Goal: Task Accomplishment & Management: Complete application form

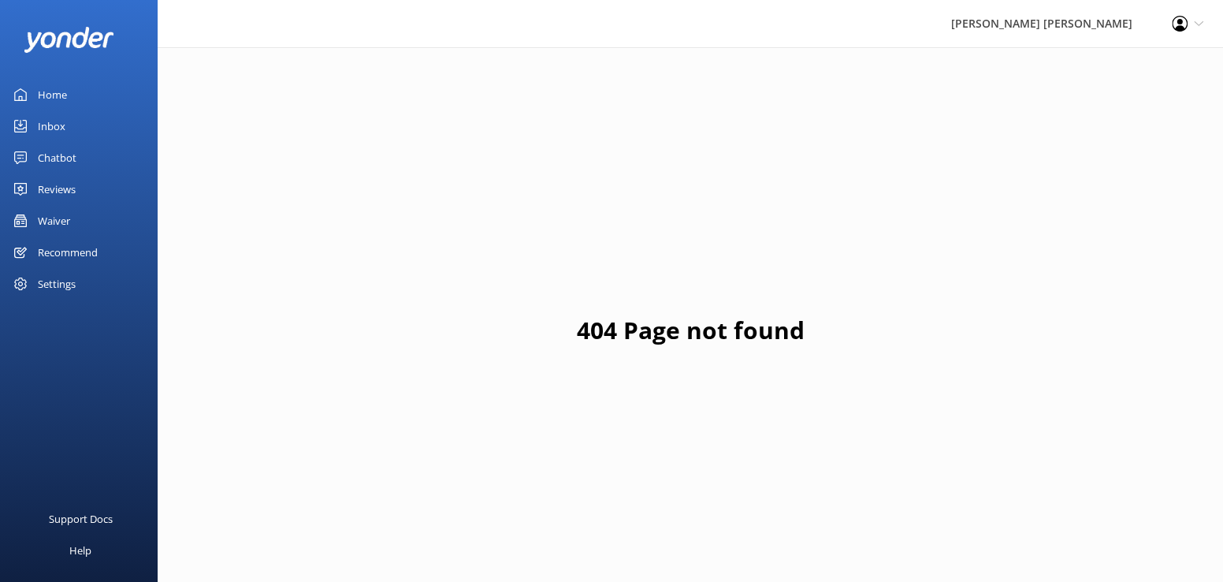
click at [49, 155] on div "Chatbot" at bounding box center [57, 158] width 39 height 32
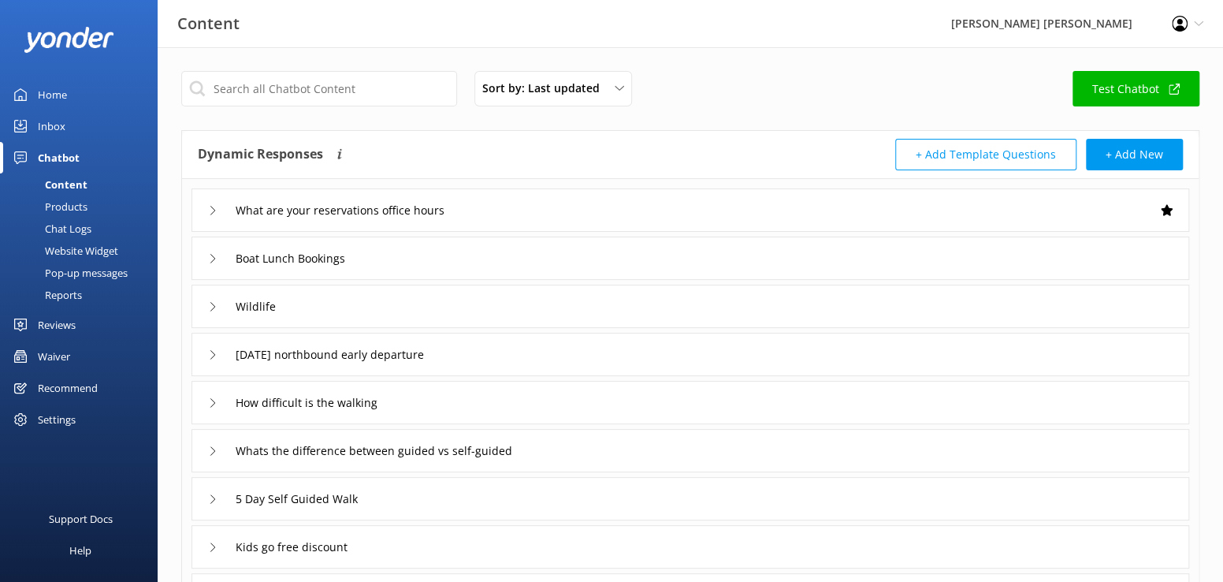
click at [62, 357] on div "Waiver" at bounding box center [54, 357] width 32 height 32
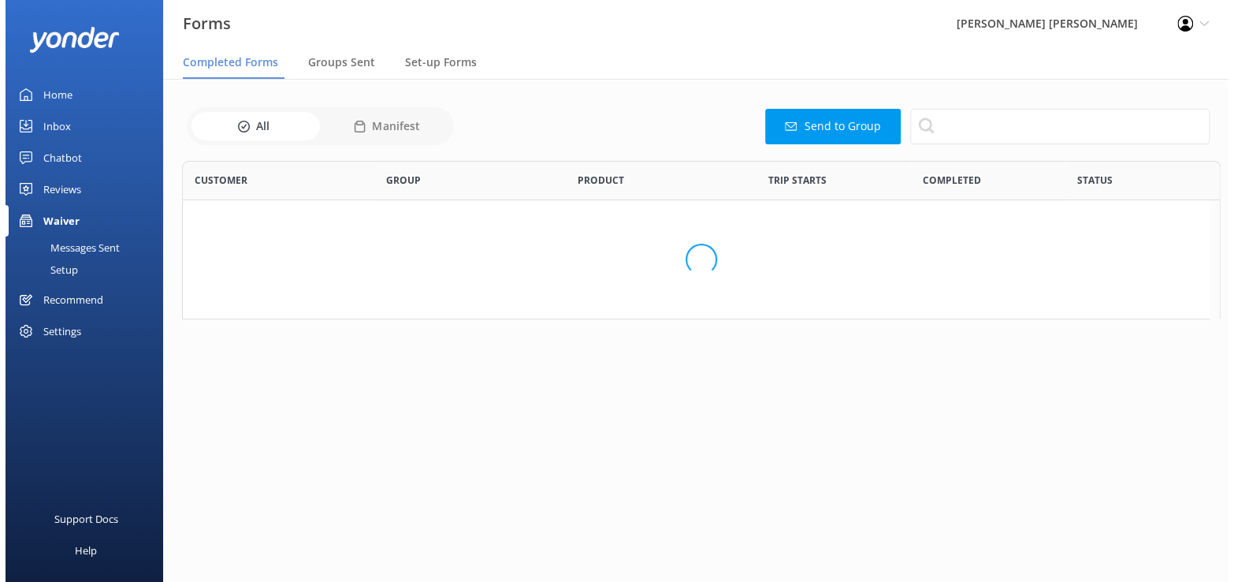
scroll to position [422, 1016]
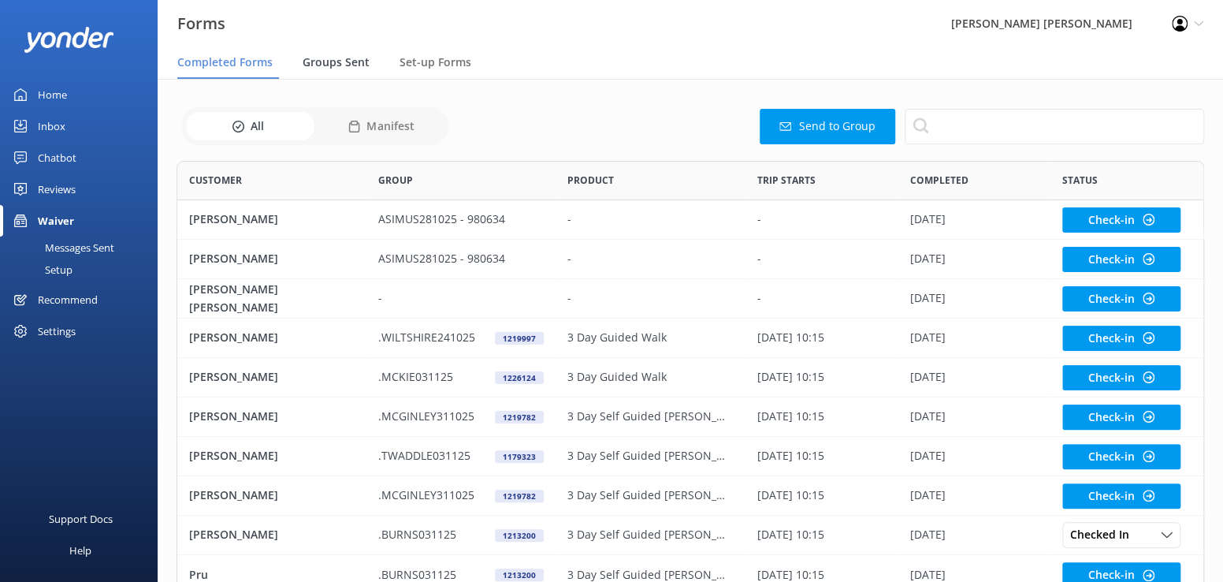
click at [329, 63] on span "Groups Sent" at bounding box center [336, 62] width 67 height 16
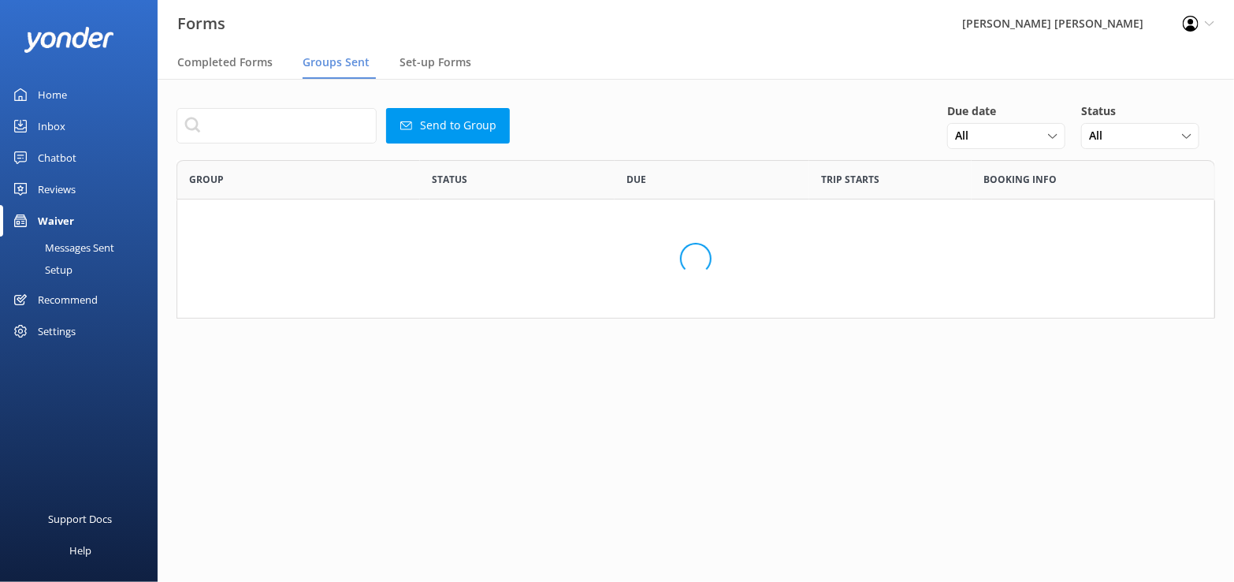
scroll to position [541, 1016]
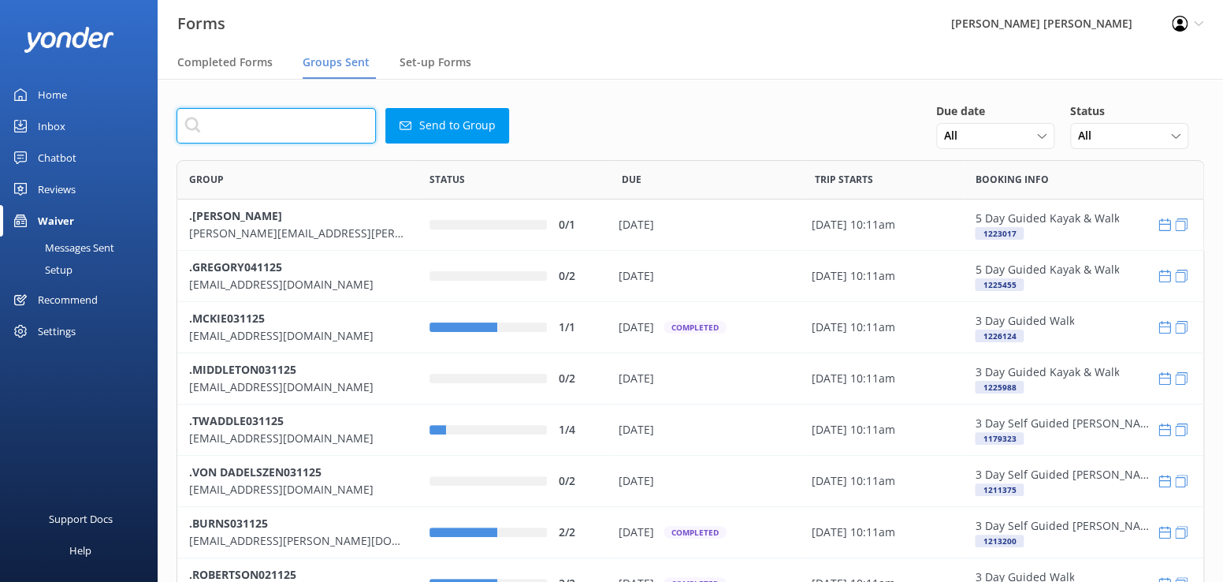
drag, startPoint x: 223, startPoint y: 125, endPoint x: 347, endPoint y: 127, distance: 123.8
click at [223, 125] on input "text" at bounding box center [276, 125] width 199 height 35
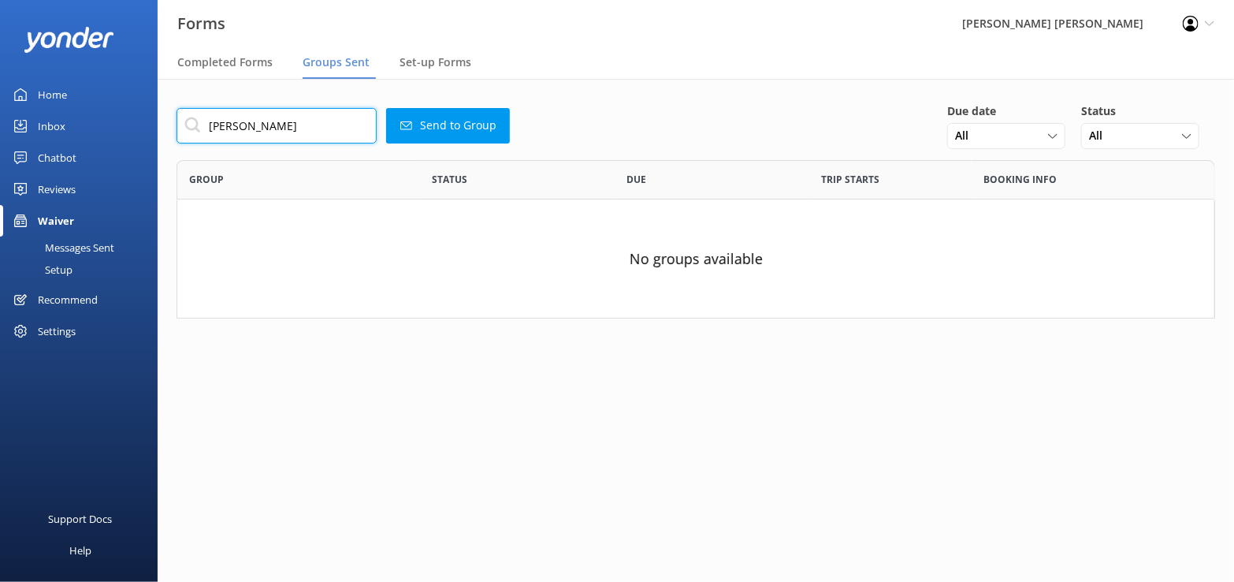
drag, startPoint x: 253, startPoint y: 123, endPoint x: 158, endPoint y: 129, distance: 95.6
click at [164, 129] on div "[PERSON_NAME] Send to Group Due date All [DATE] [DATE] Last 7 days Next 7 days …" at bounding box center [696, 222] width 1077 height 287
type input "[PERSON_NAME]"
click at [201, 63] on span "Completed Forms" at bounding box center [224, 62] width 95 height 16
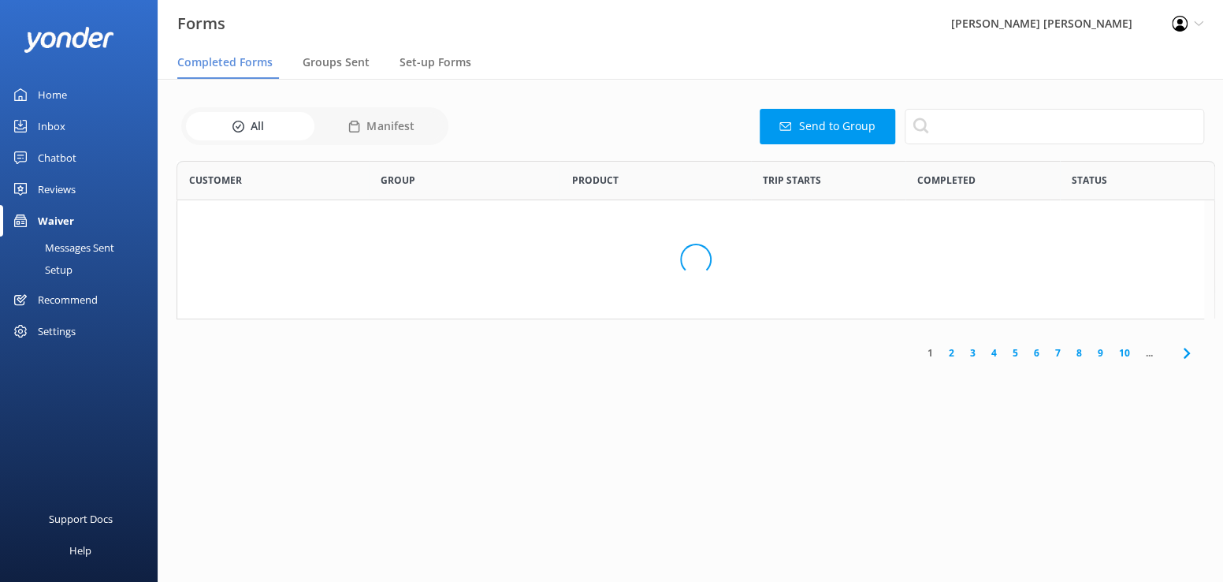
scroll to position [422, 1016]
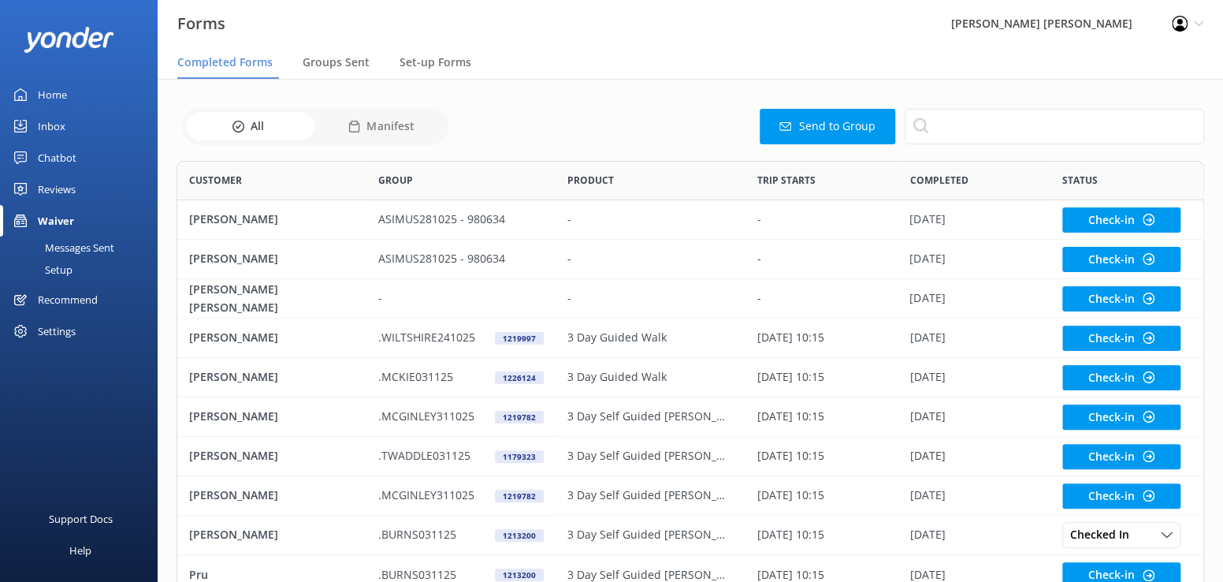
click at [828, 132] on button "Send to Group" at bounding box center [828, 126] width 136 height 35
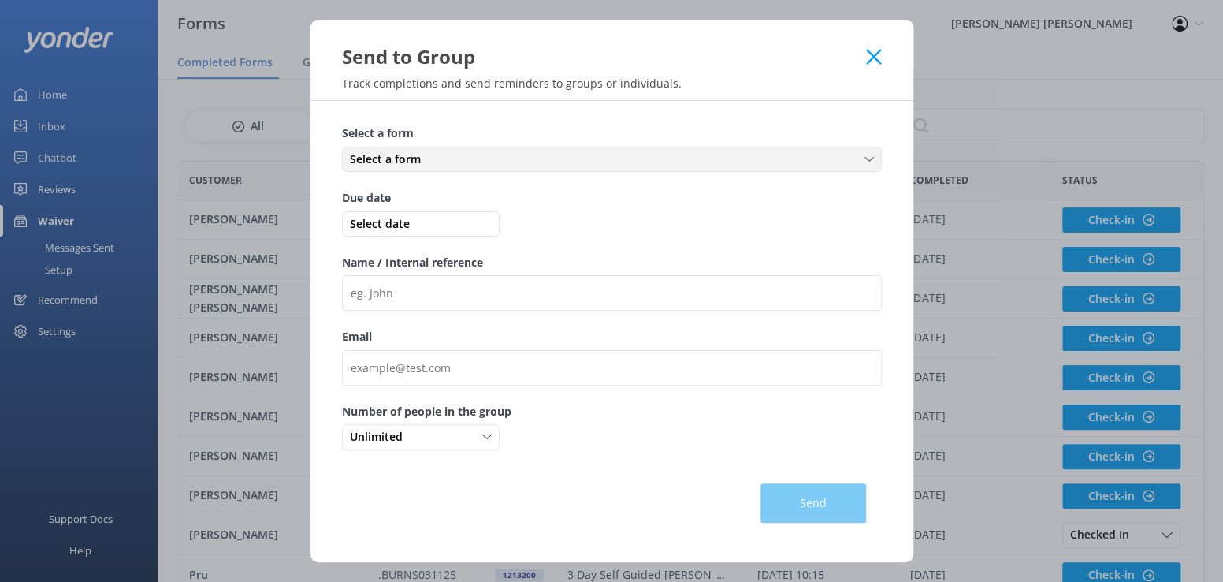
click at [871, 156] on icon at bounding box center [869, 158] width 9 height 9
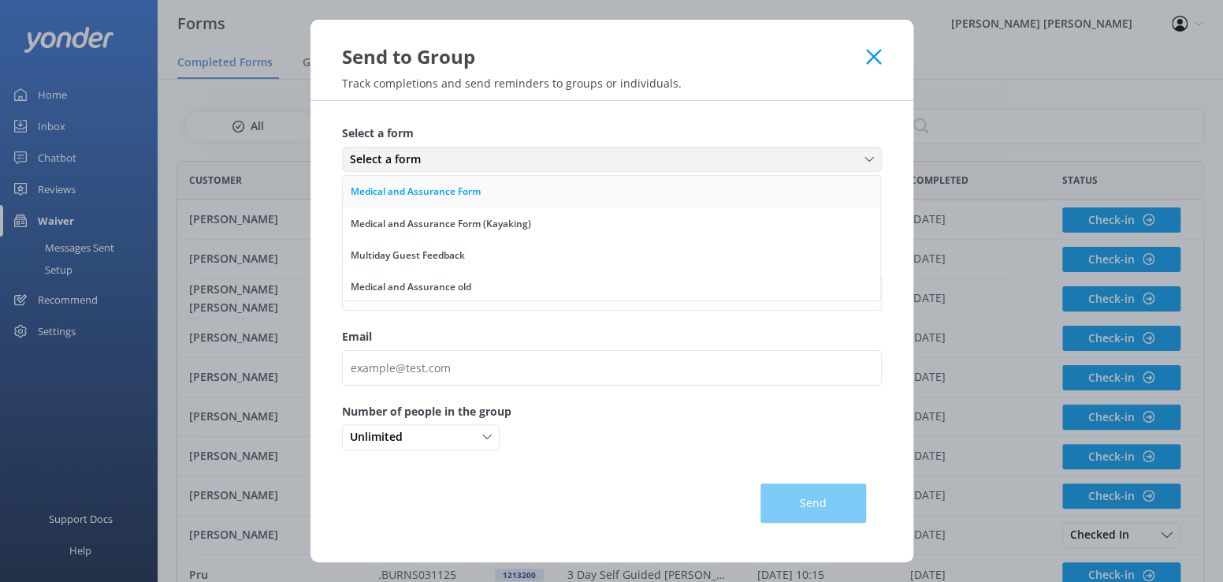
click at [409, 193] on div "Medical and Assurance Form" at bounding box center [416, 192] width 130 height 16
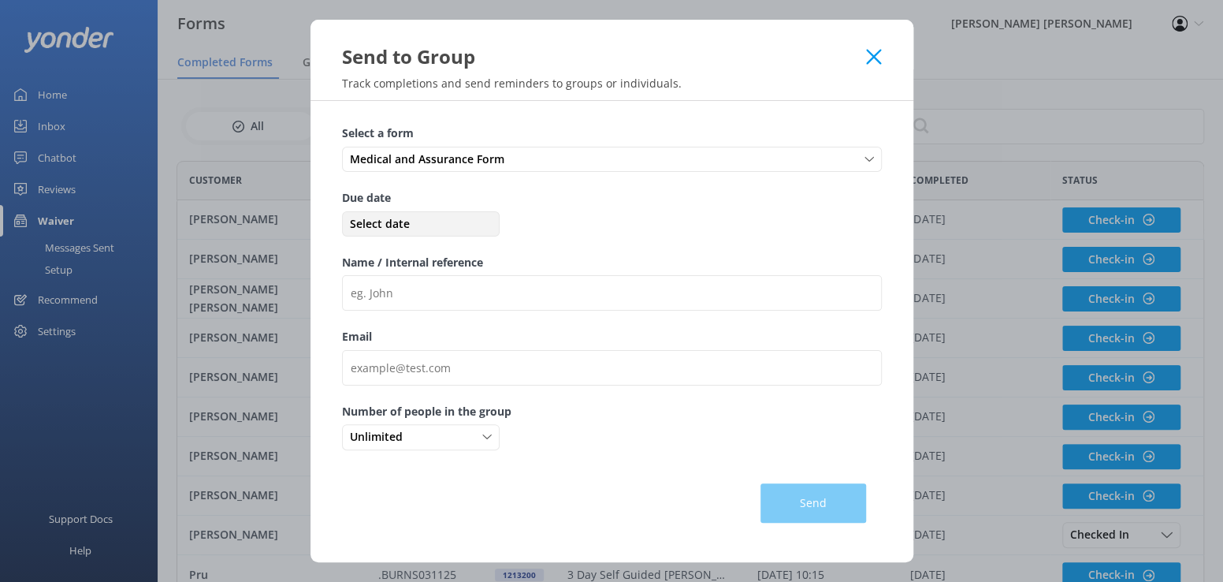
click at [374, 221] on span "Select date" at bounding box center [421, 223] width 150 height 17
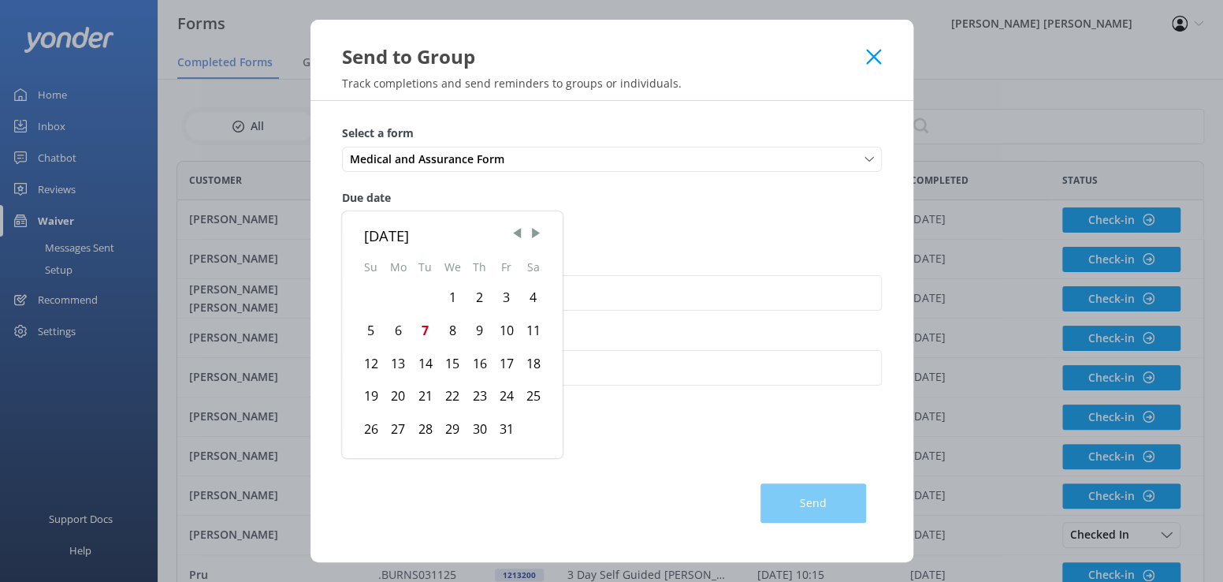
click at [401, 364] on div "13" at bounding box center [399, 364] width 28 height 33
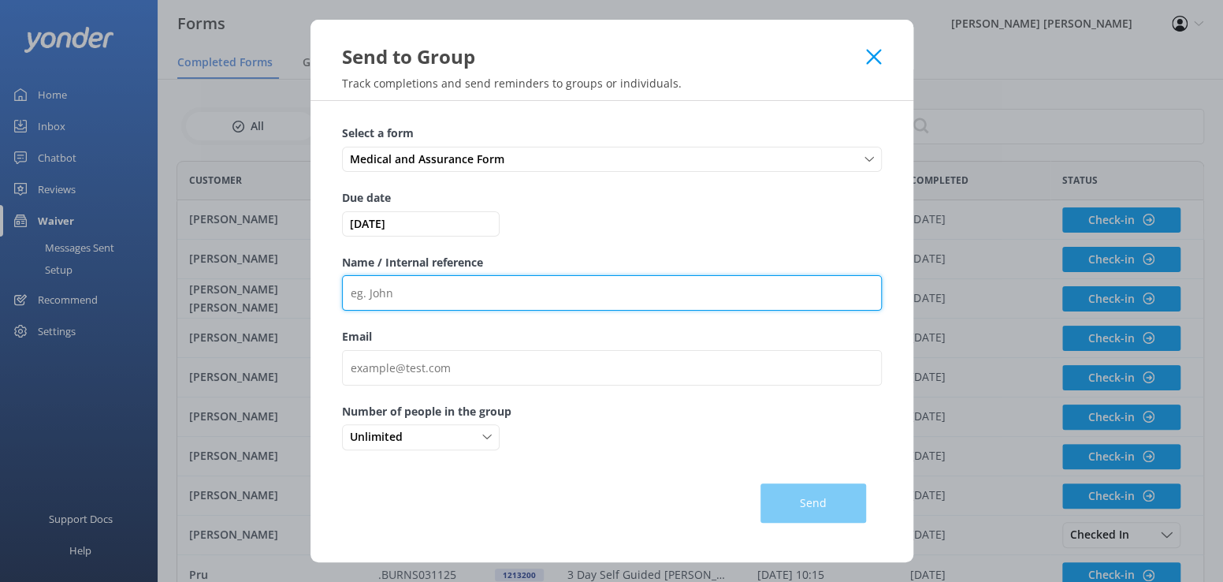
drag, startPoint x: 357, startPoint y: 290, endPoint x: 416, endPoint y: 347, distance: 81.9
click at [357, 291] on input "Name / Internal reference" at bounding box center [612, 292] width 540 height 35
drag, startPoint x: 348, startPoint y: 292, endPoint x: 393, endPoint y: 396, distance: 113.0
click at [349, 292] on input "973586" at bounding box center [612, 292] width 540 height 35
type input ".HOOPER221025/973586"
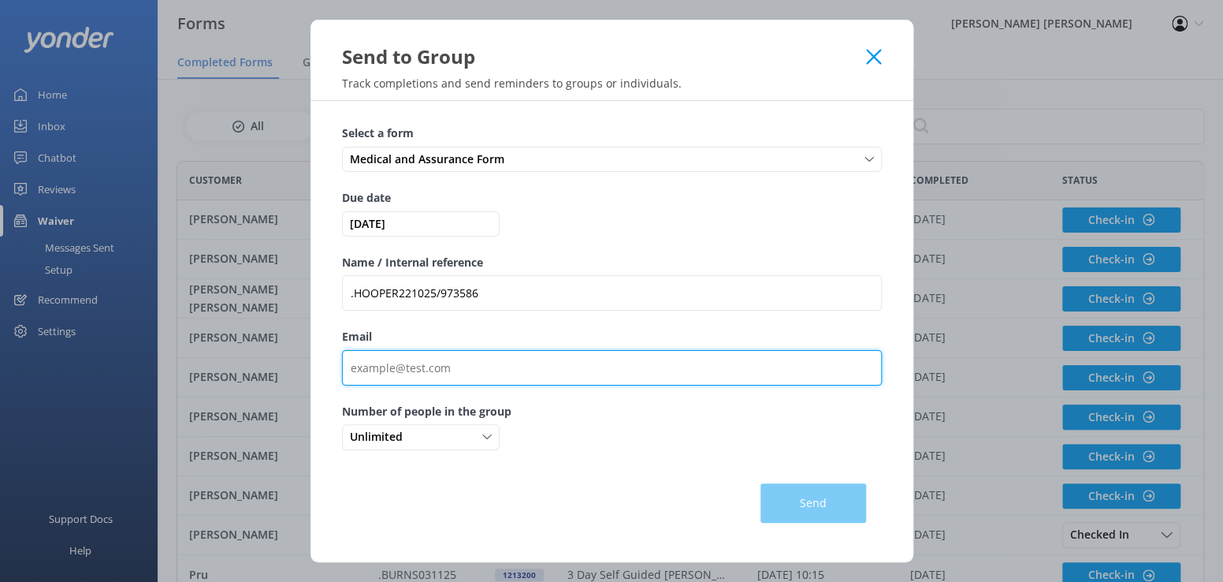
click at [387, 364] on input "Email" at bounding box center [612, 367] width 540 height 35
drag, startPoint x: 366, startPoint y: 366, endPoint x: 381, endPoint y: 366, distance: 15.0
click at [366, 366] on input "Email" at bounding box center [612, 367] width 540 height 35
paste input "[EMAIL_ADDRESS][DOMAIN_NAME]"
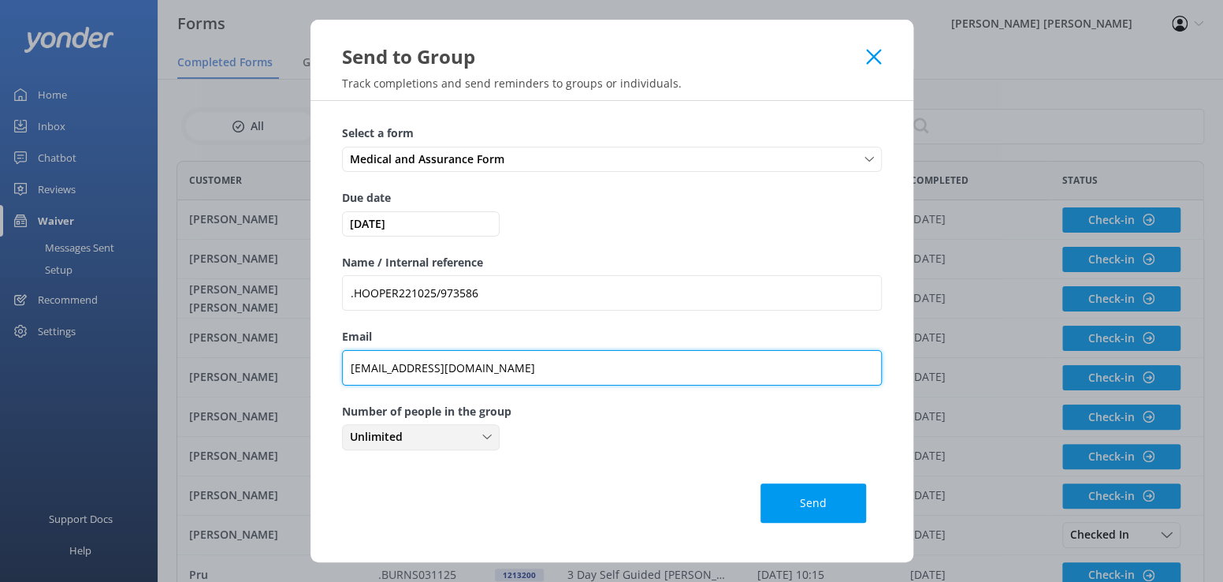
type input "[EMAIL_ADDRESS][DOMAIN_NAME]"
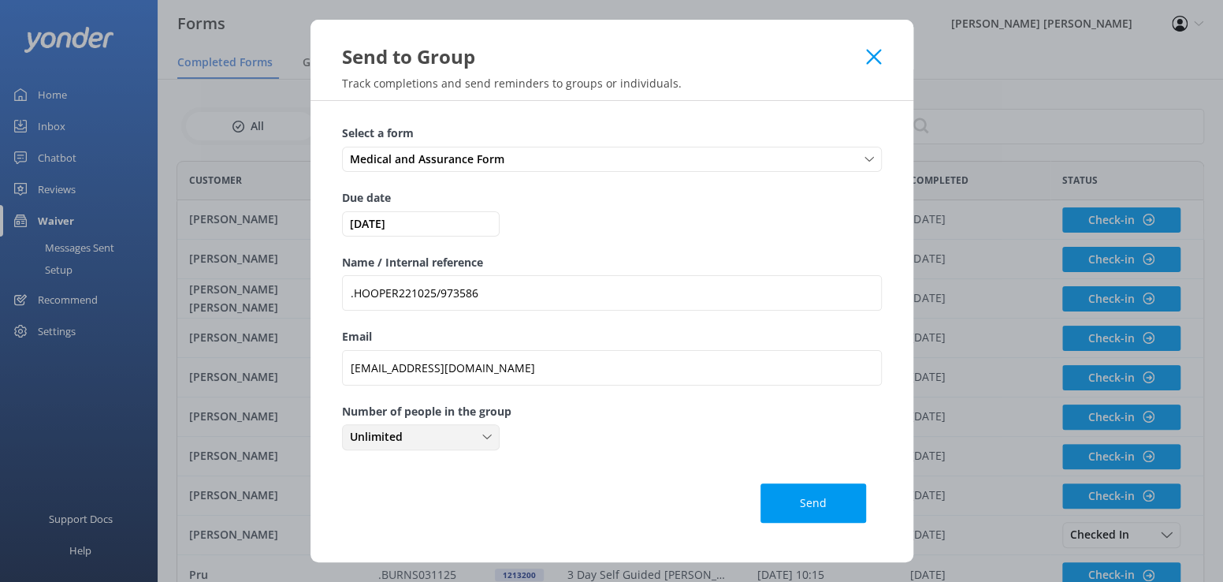
click at [487, 437] on use at bounding box center [486, 436] width 9 height 5
drag, startPoint x: 385, startPoint y: 530, endPoint x: 459, endPoint y: 519, distance: 74.9
click at [388, 527] on link "2" at bounding box center [420, 533] width 155 height 32
click at [807, 505] on button "Send" at bounding box center [814, 502] width 106 height 39
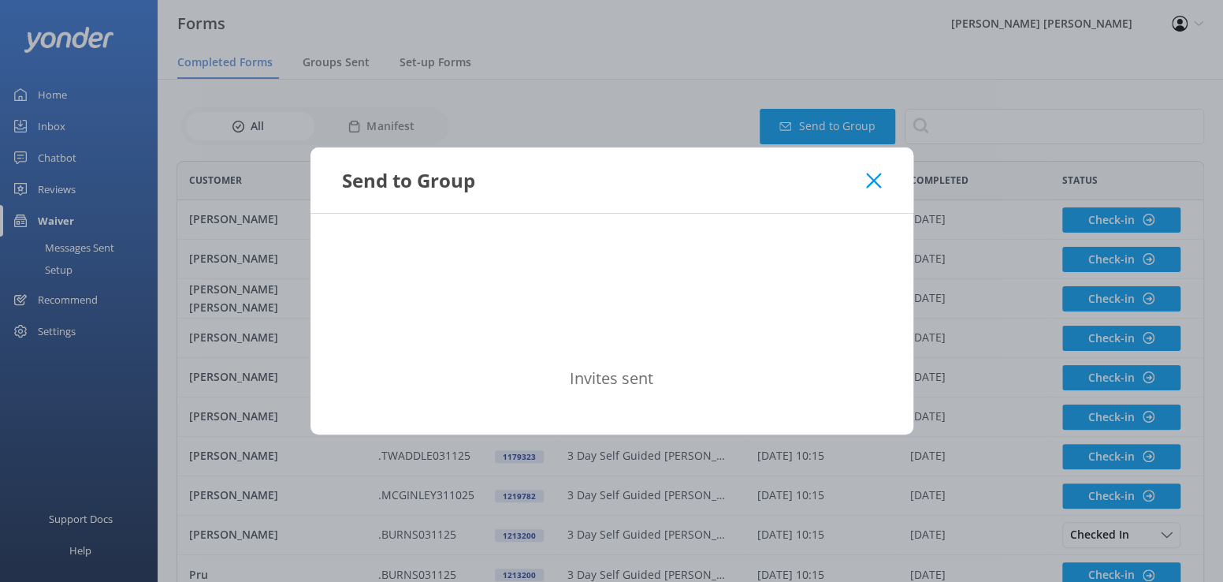
drag, startPoint x: 880, startPoint y: 175, endPoint x: 862, endPoint y: 171, distance: 19.3
click at [879, 176] on icon at bounding box center [873, 181] width 15 height 16
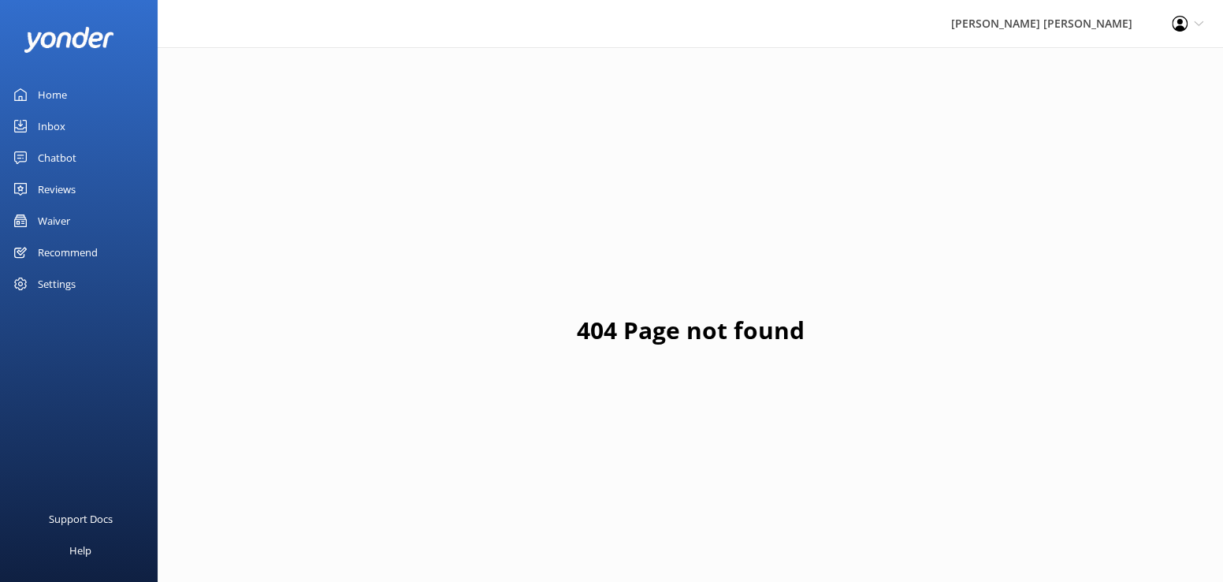
drag, startPoint x: 57, startPoint y: 218, endPoint x: 69, endPoint y: 229, distance: 16.8
click at [57, 218] on div "Waiver" at bounding box center [54, 221] width 32 height 32
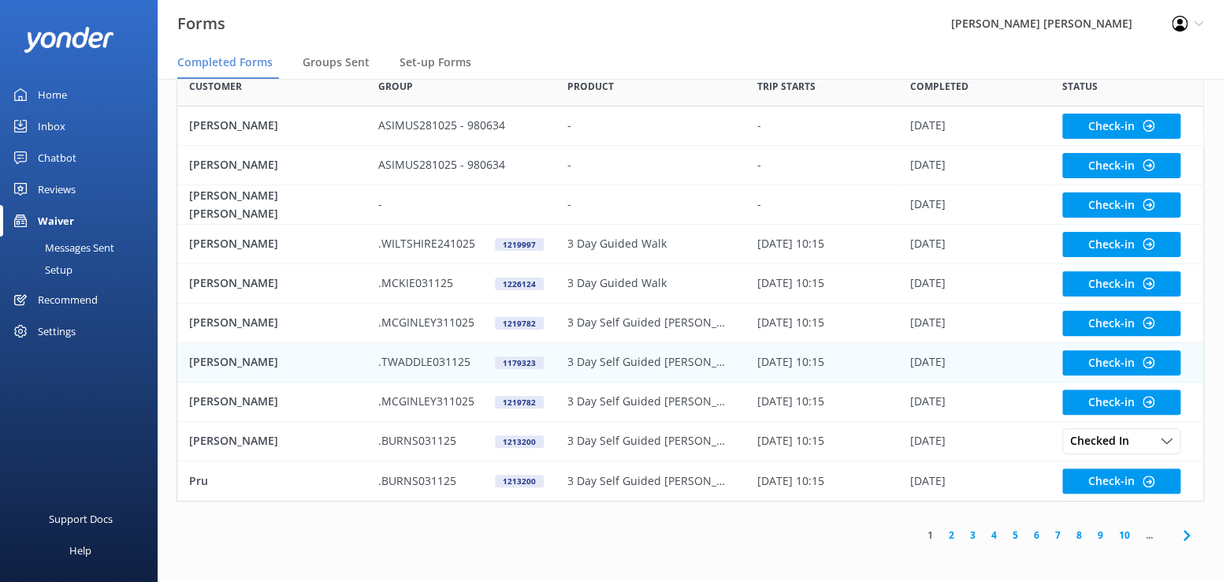
scroll to position [95, 0]
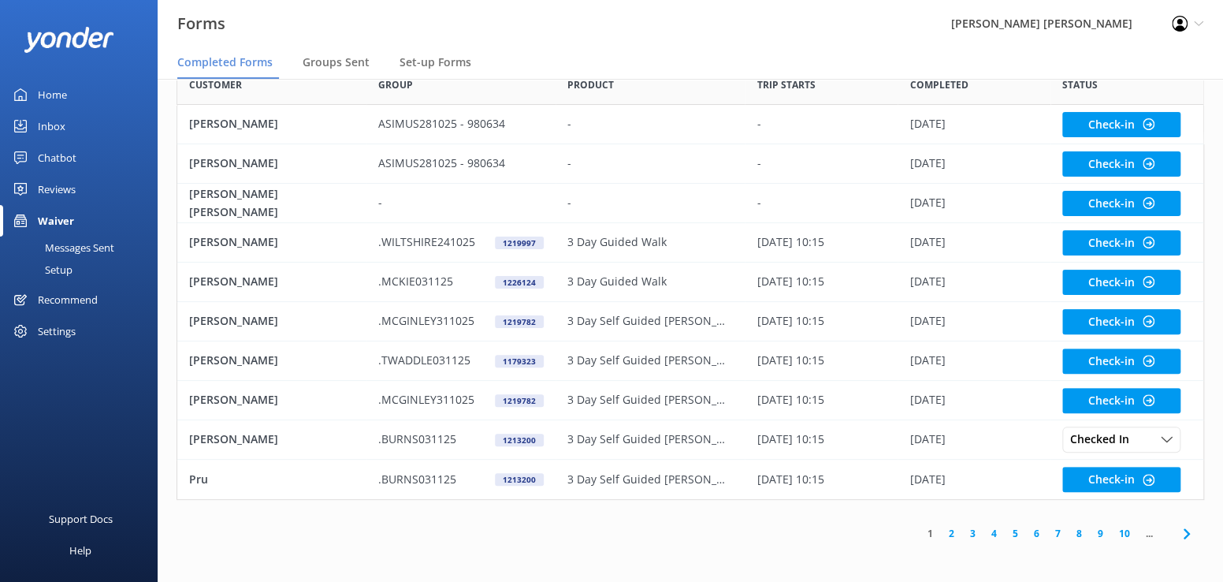
click at [996, 534] on link "4" at bounding box center [994, 533] width 21 height 15
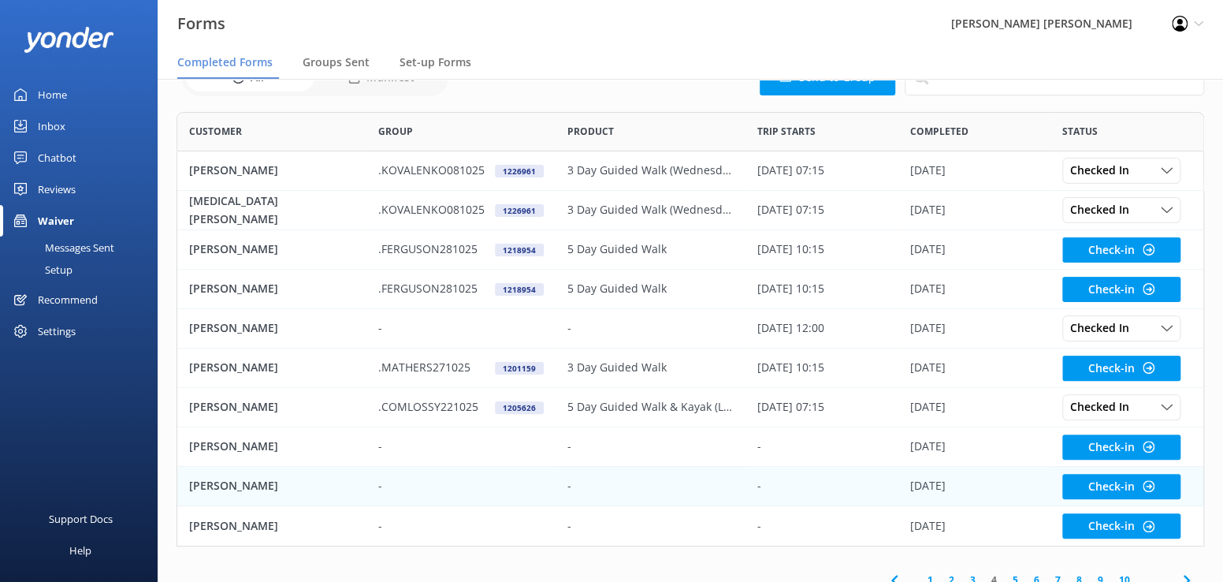
scroll to position [95, 0]
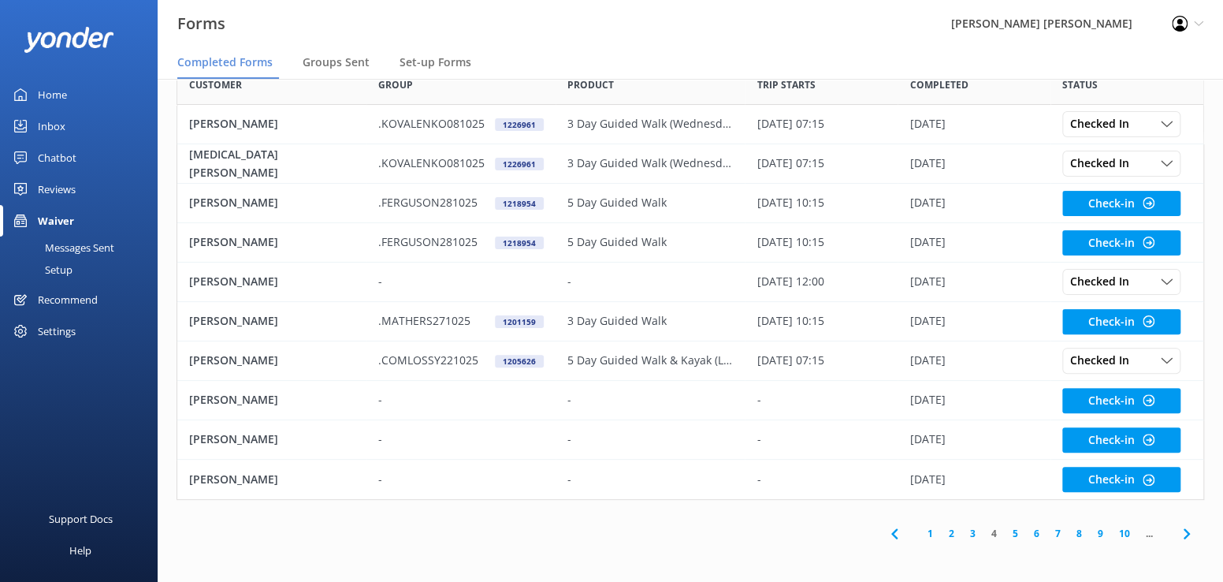
click at [1013, 531] on link "5" at bounding box center [1015, 533] width 21 height 15
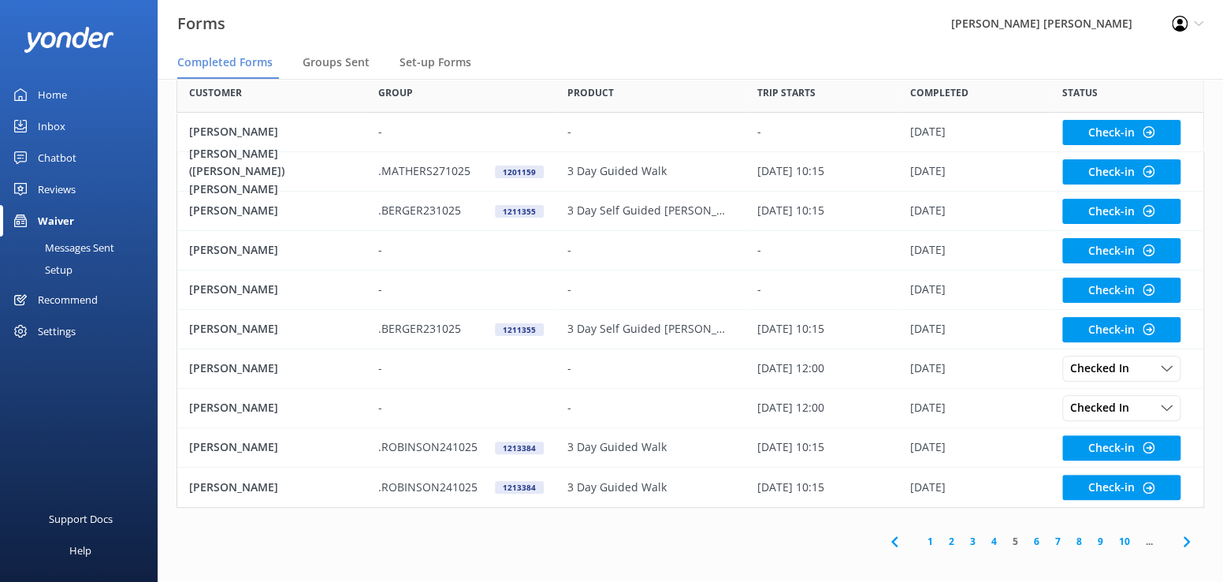
scroll to position [95, 0]
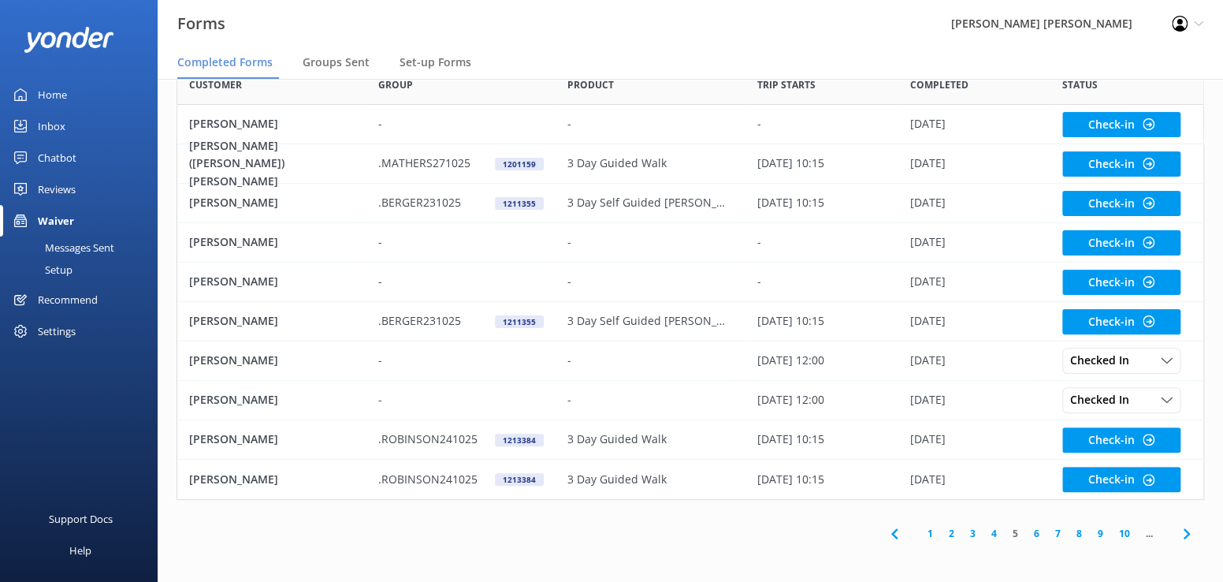
click at [1034, 531] on link "6" at bounding box center [1036, 533] width 21 height 15
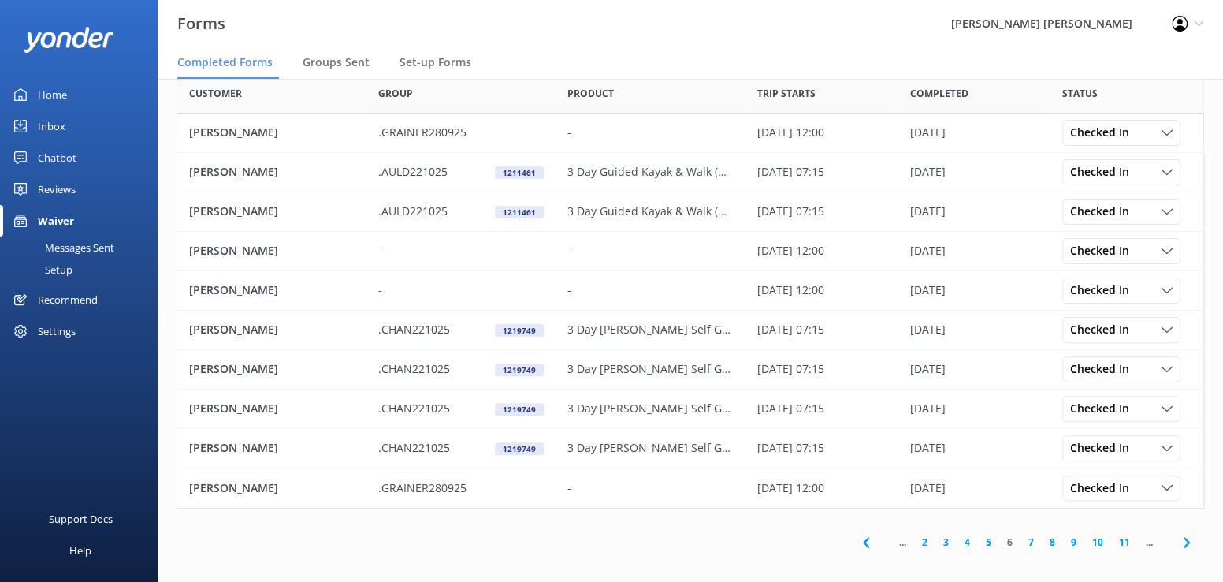
scroll to position [95, 0]
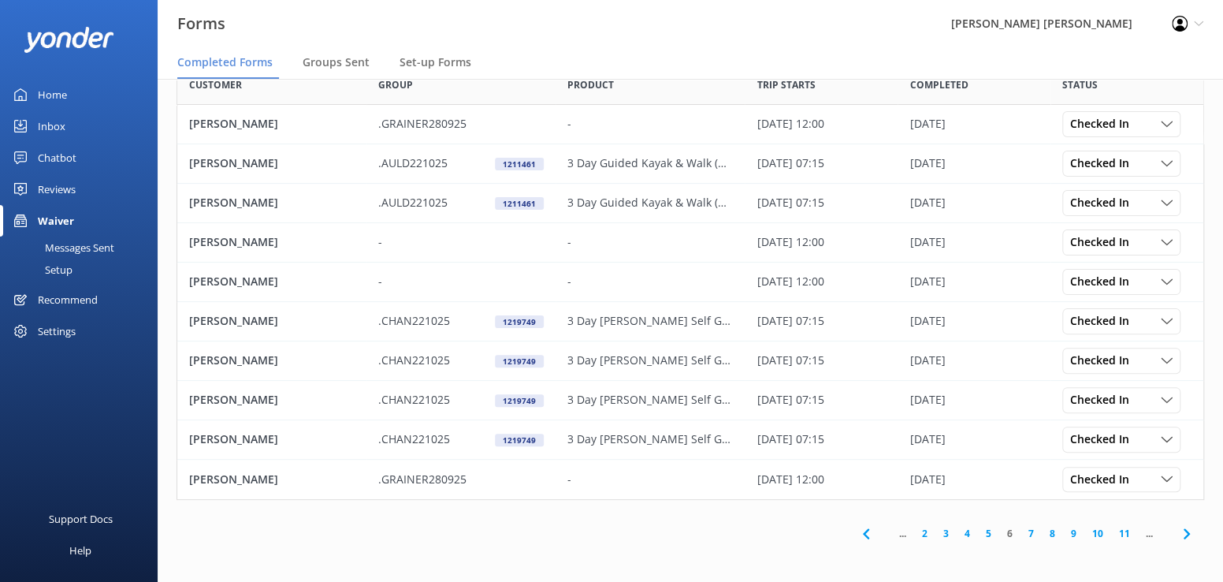
click at [1033, 534] on link "7" at bounding box center [1031, 533] width 21 height 15
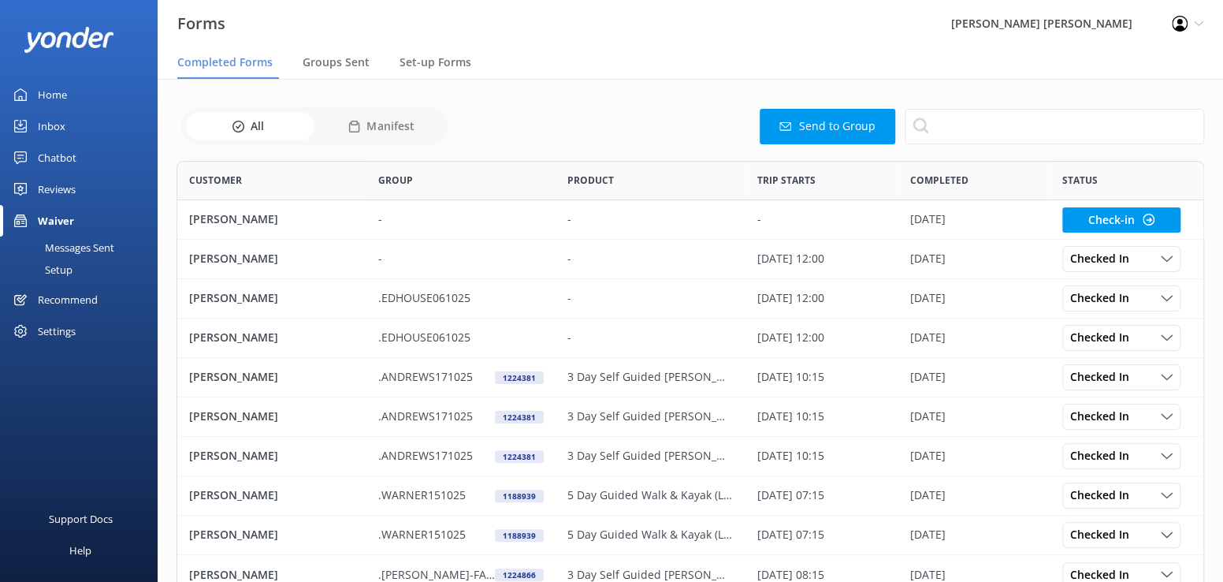
scroll to position [422, 1016]
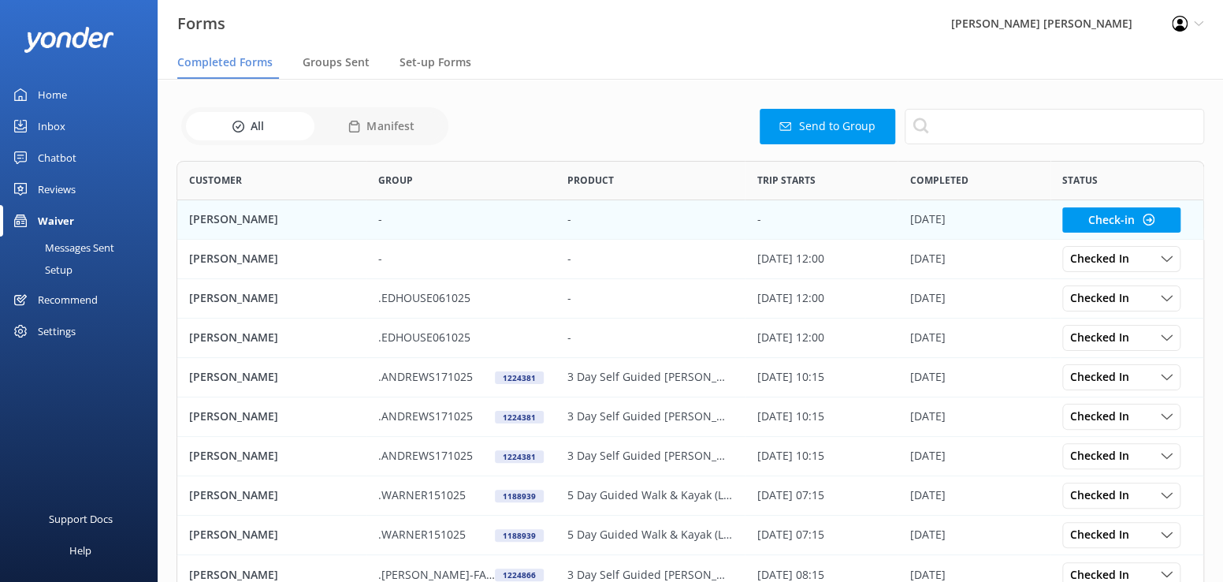
click at [932, 221] on p "24 Sep 2025" at bounding box center [927, 218] width 35 height 17
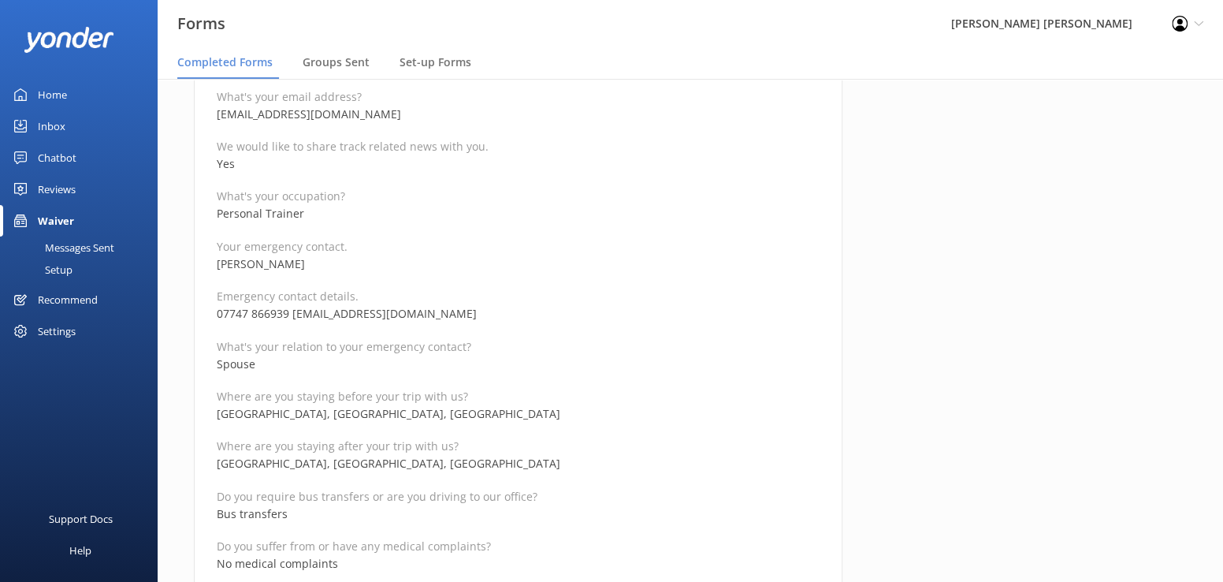
scroll to position [236, 0]
